Goal: Task Accomplishment & Management: Manage account settings

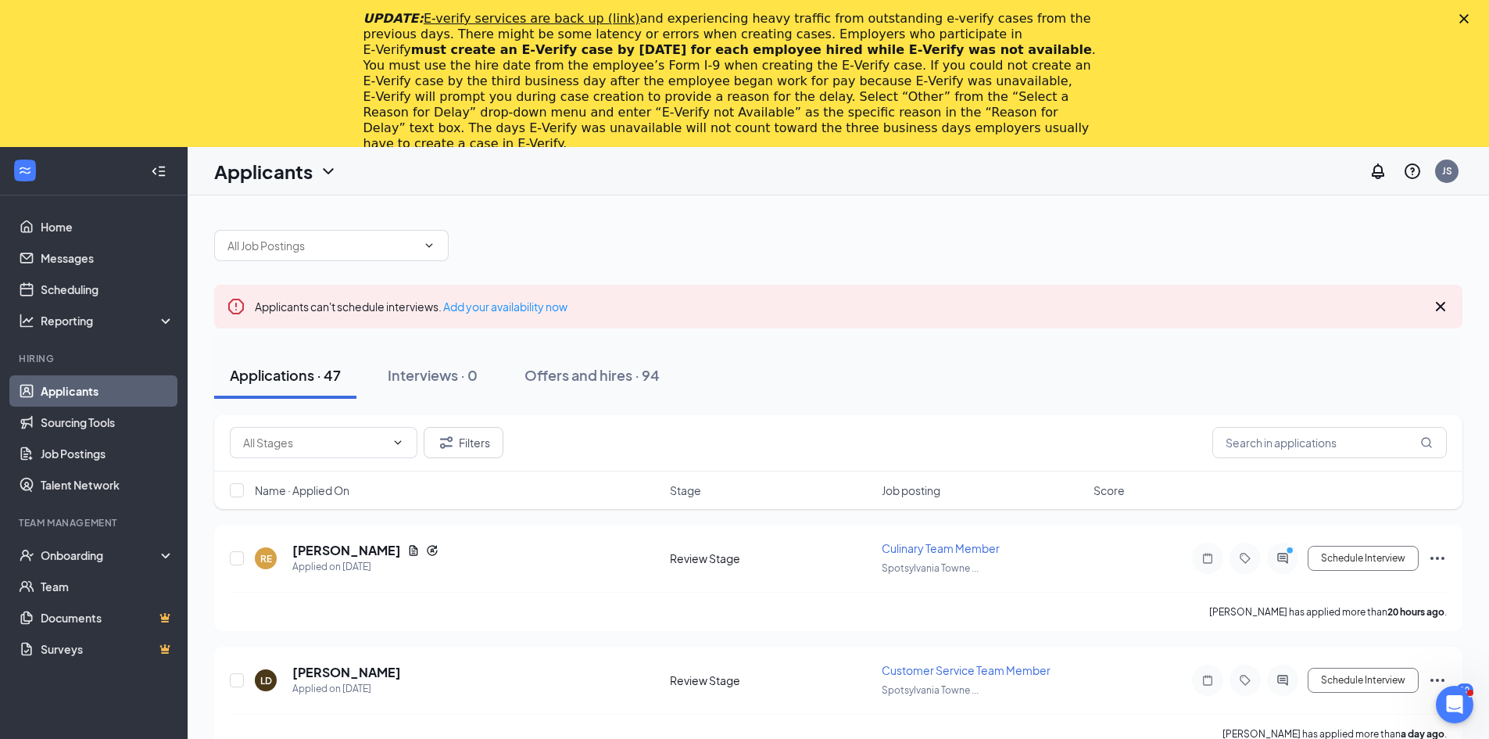
click at [1469, 19] on polygon "Close" at bounding box center [1464, 18] width 9 height 9
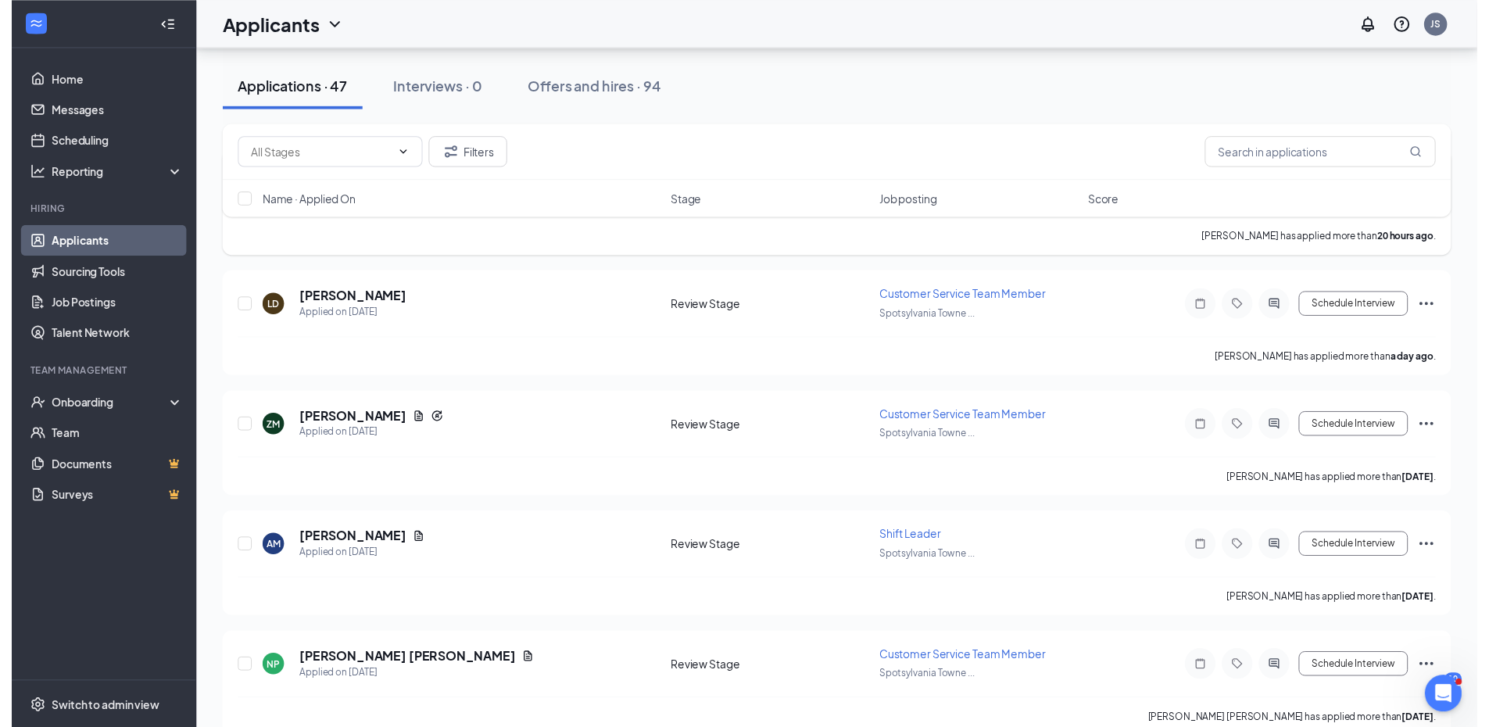
scroll to position [313, 0]
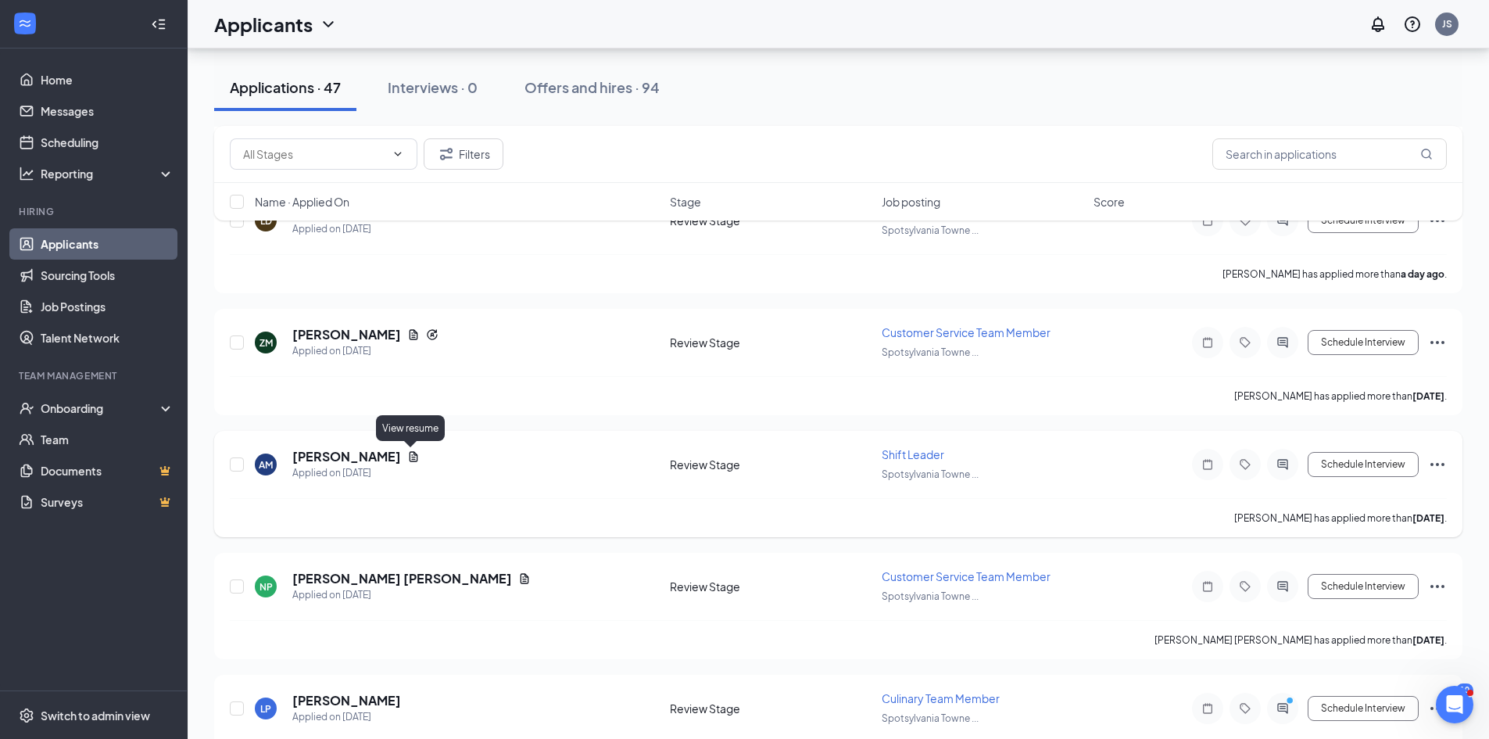
click at [412, 457] on icon "Document" at bounding box center [414, 456] width 9 height 10
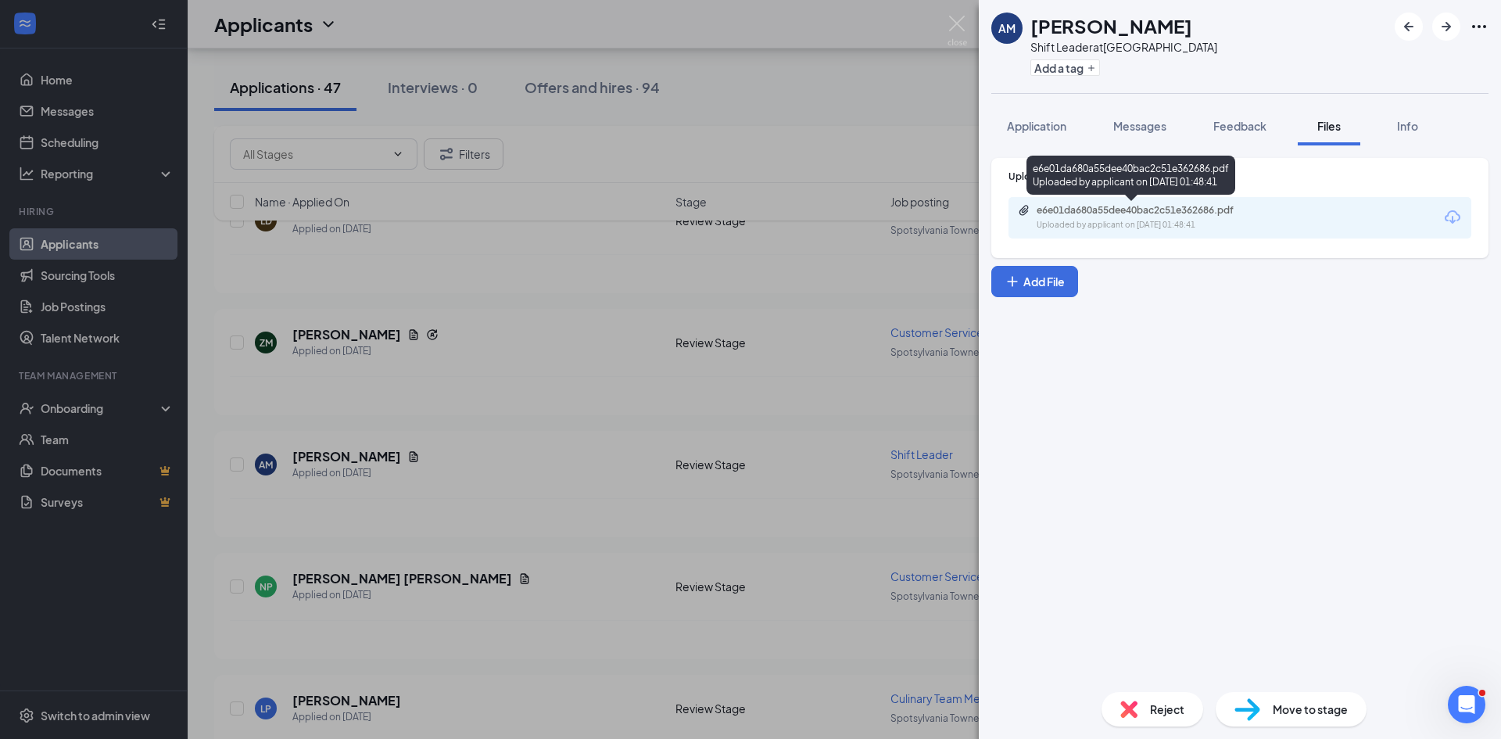
click at [1234, 206] on div "e6e01da680a55dee40bac2c51e362686.pdf" at bounding box center [1146, 210] width 219 height 13
click at [524, 408] on div "AM Alashia McKinney Shift Leader at Spotsylvania Towne Centre Add a tag Applica…" at bounding box center [750, 369] width 1501 height 739
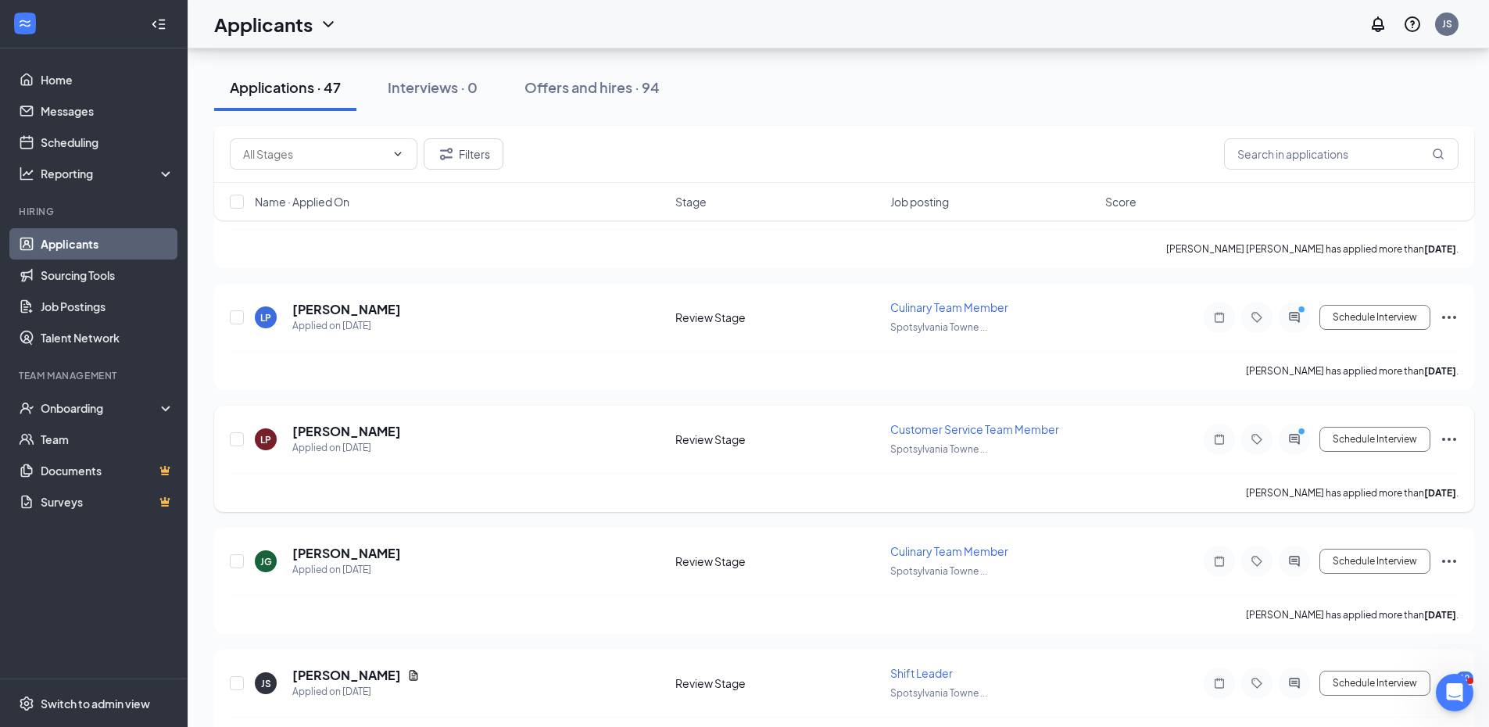
scroll to position [860, 0]
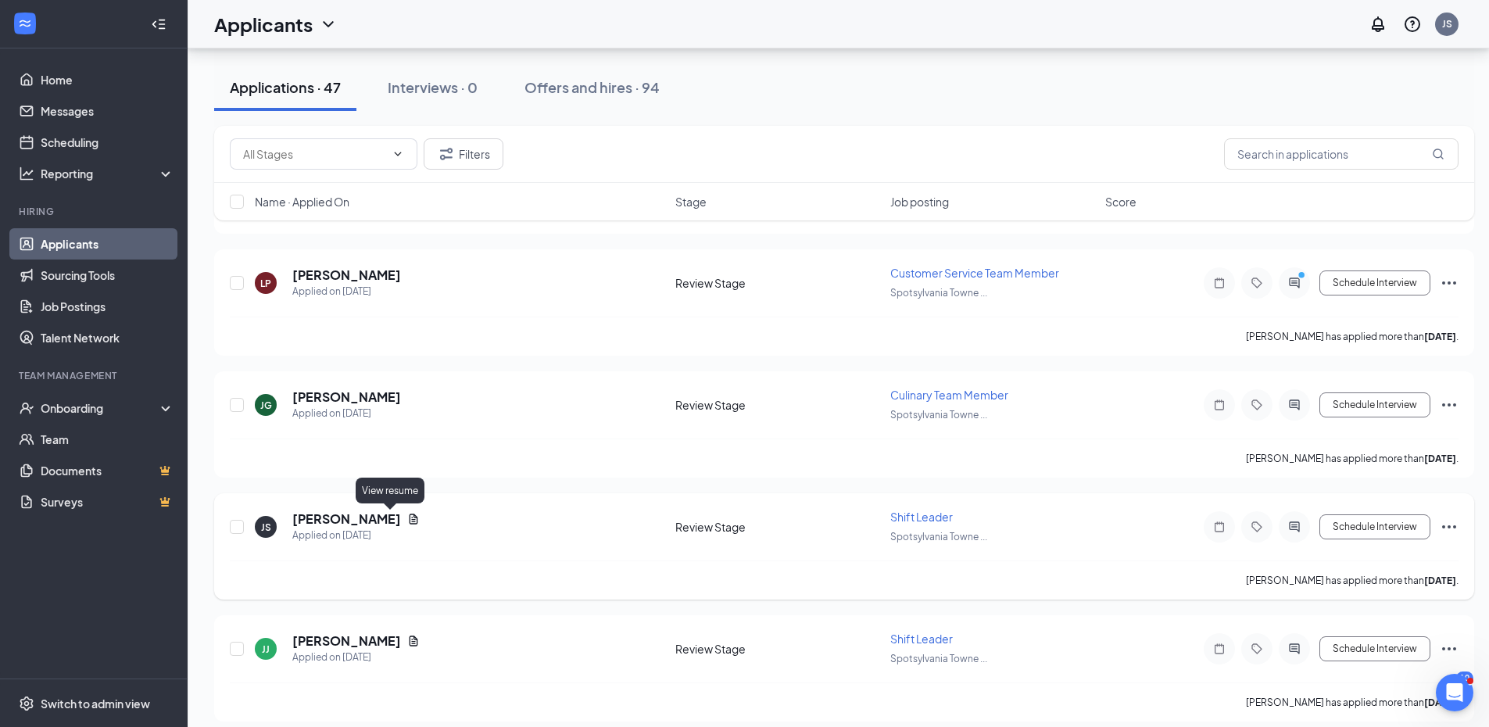
click at [407, 518] on icon "Document" at bounding box center [413, 519] width 13 height 13
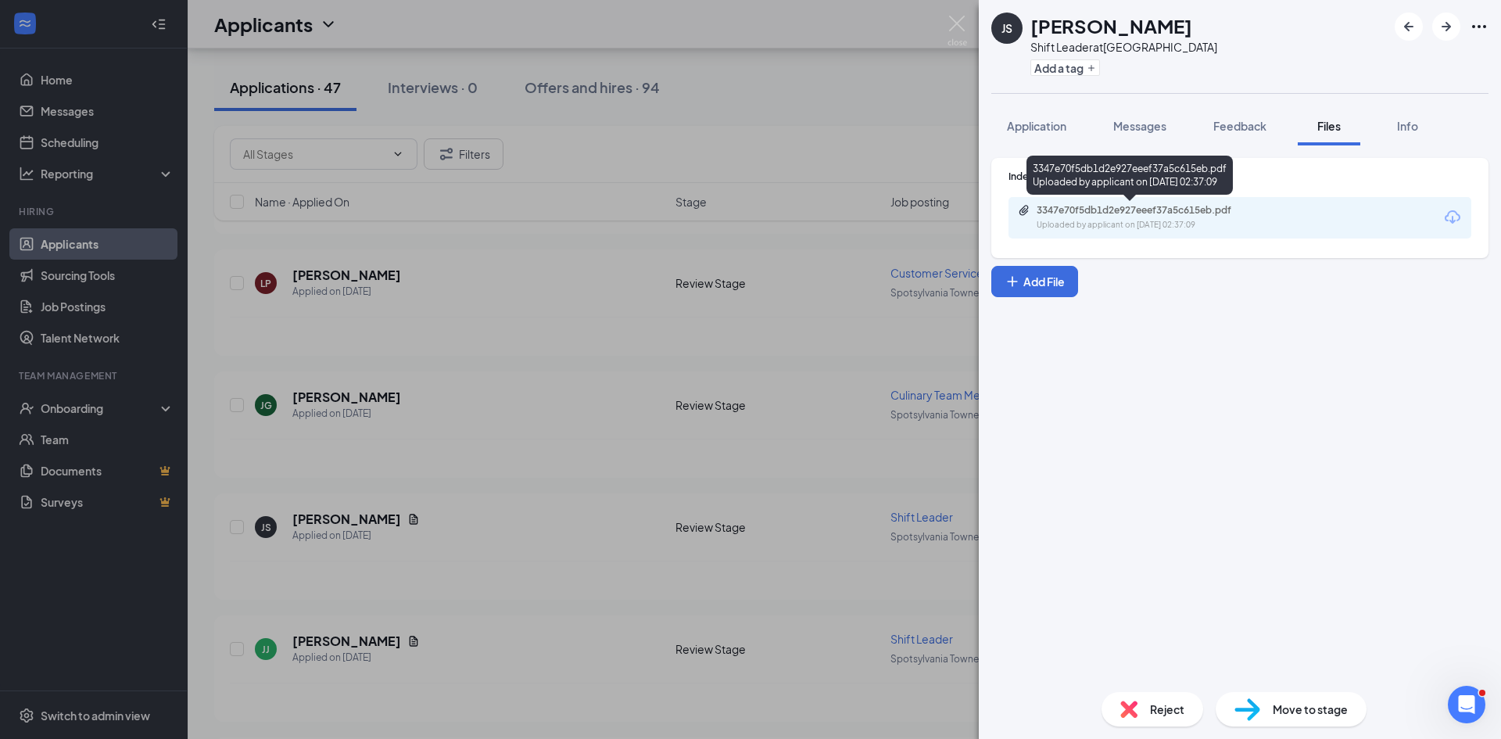
click at [1148, 217] on div "3347e70f5db1d2e927eeef37a5c615eb.pdf Uploaded by applicant on Oct 10, 2025 at 0…" at bounding box center [1144, 217] width 253 height 27
click at [652, 312] on div "JS Jonas Smelser Shift Leader at Spotsylvania Towne Centre Add a tag Applicatio…" at bounding box center [750, 369] width 1501 height 739
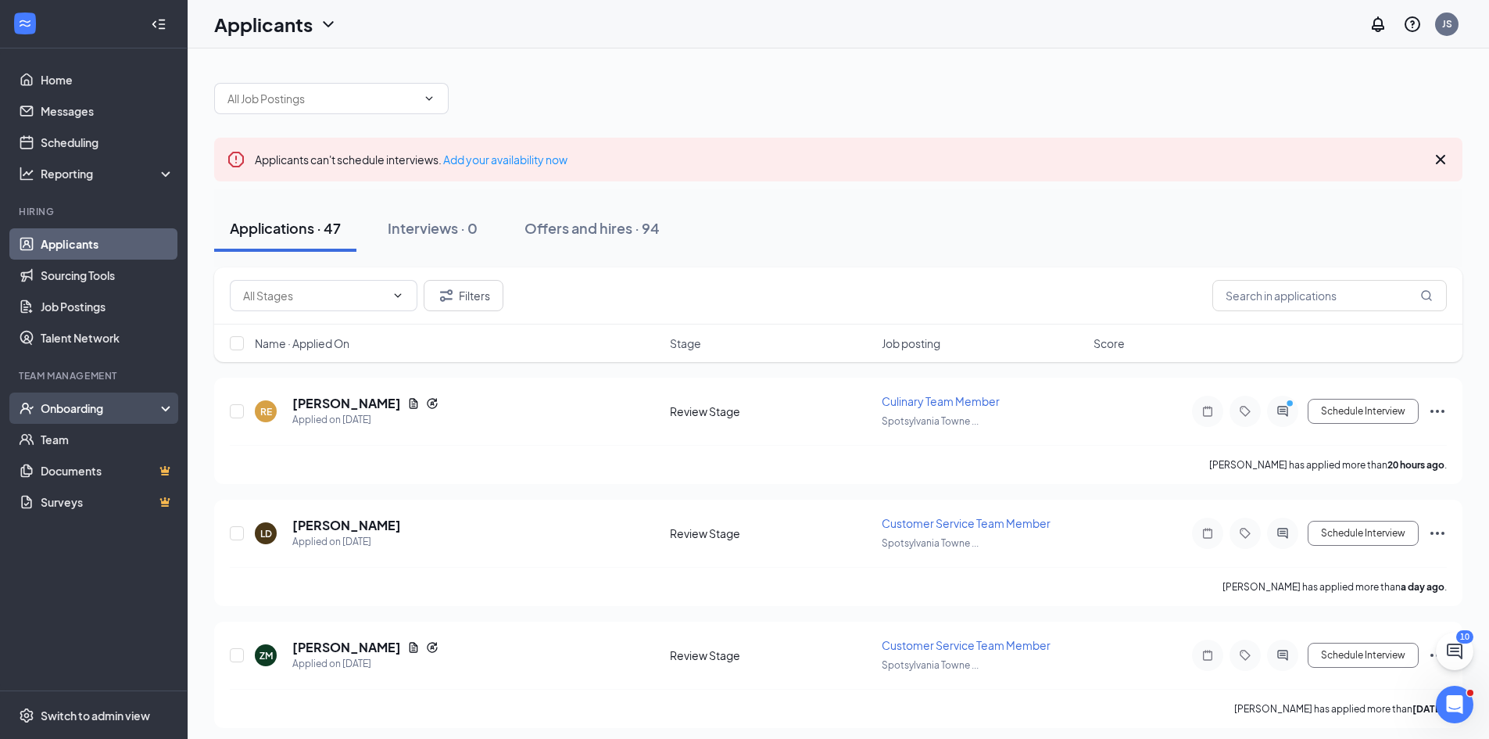
click at [79, 400] on div "Onboarding" at bounding box center [101, 408] width 120 height 16
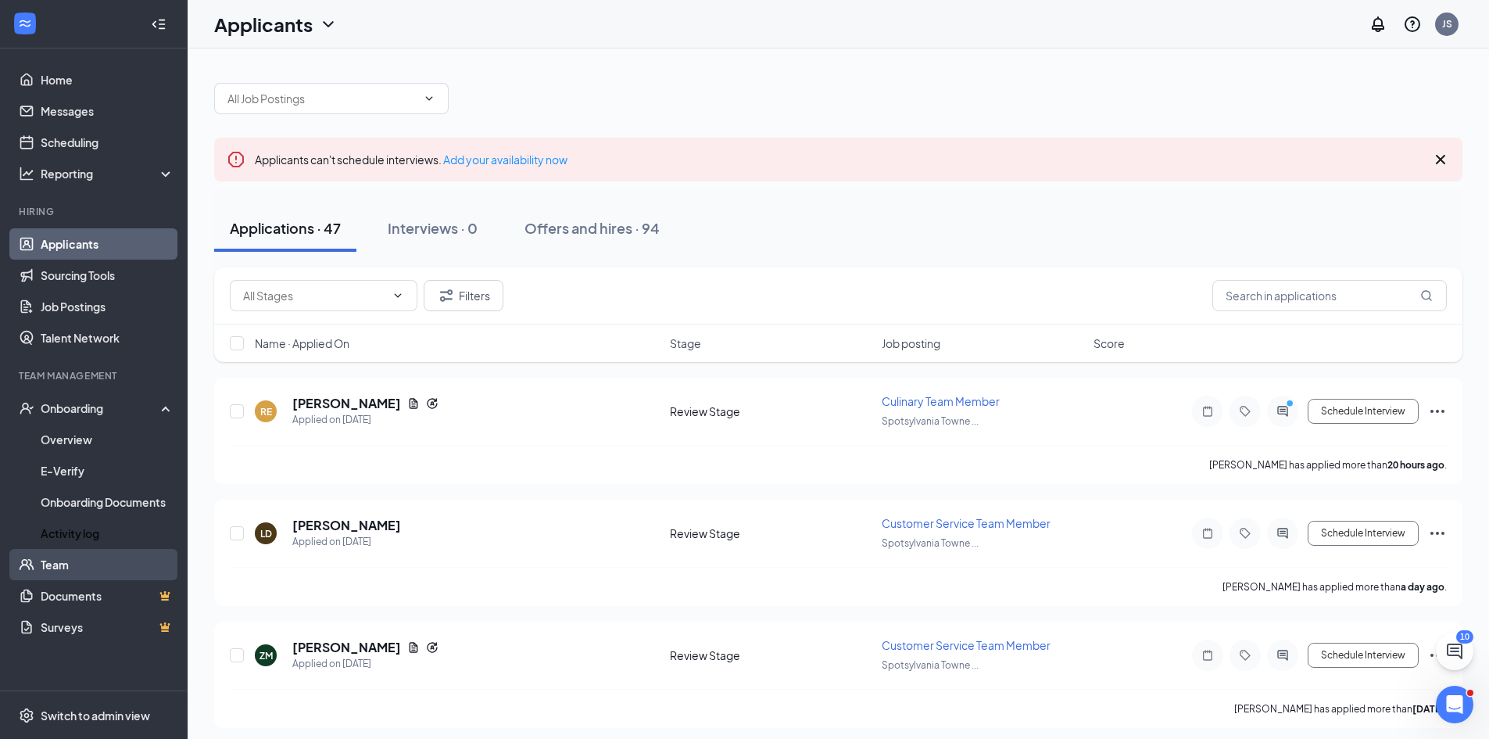
click at [74, 557] on link "Team" at bounding box center [108, 564] width 134 height 31
